Goal: Task Accomplishment & Management: Use online tool/utility

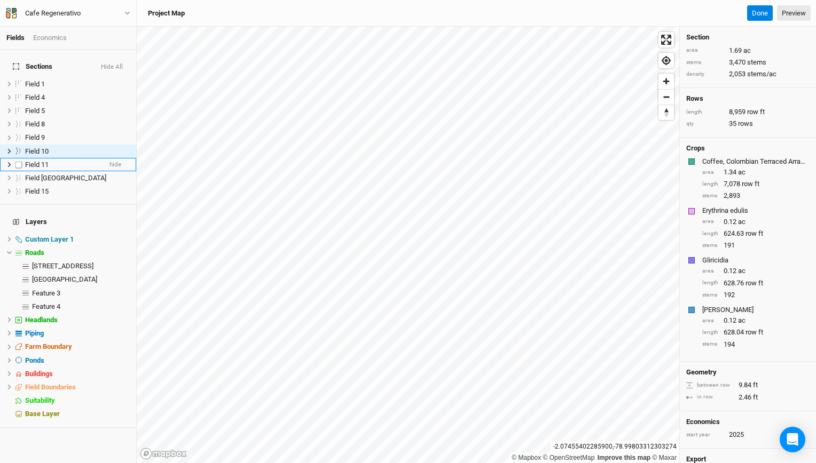
click at [35, 158] on li "Field 11 hide" at bounding box center [68, 164] width 136 height 13
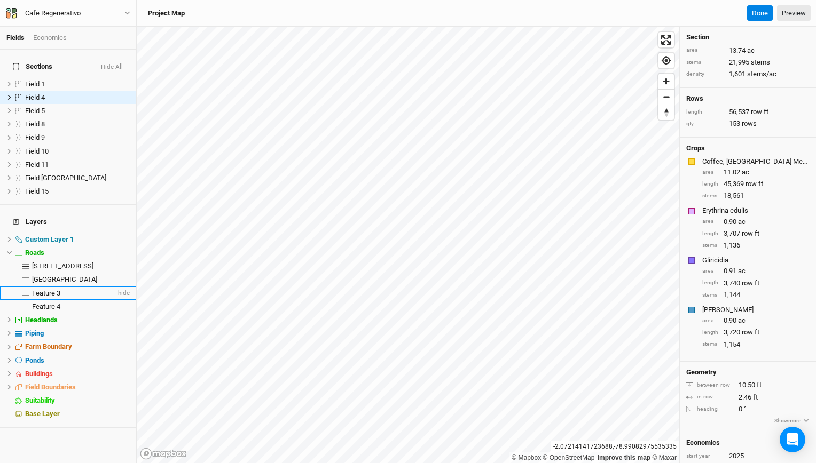
click at [68, 289] on div "Feature 3" at bounding box center [74, 293] width 84 height 9
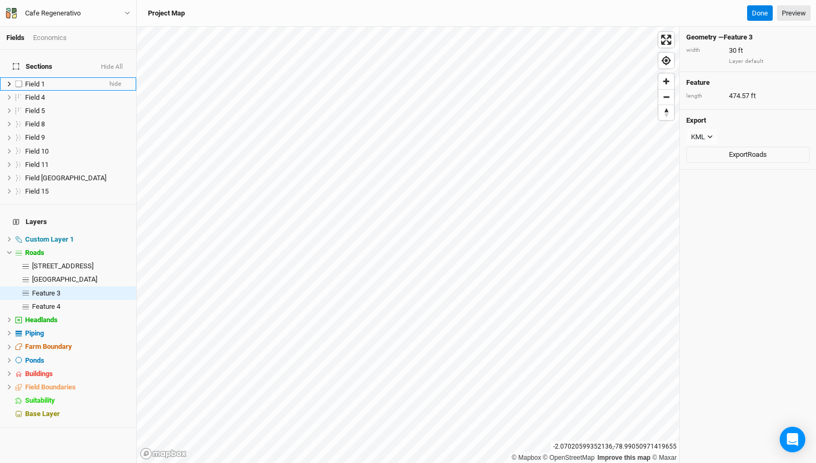
click at [35, 80] on span "Field 1" at bounding box center [35, 84] width 20 height 8
